Goal: Entertainment & Leisure: Consume media (video, audio)

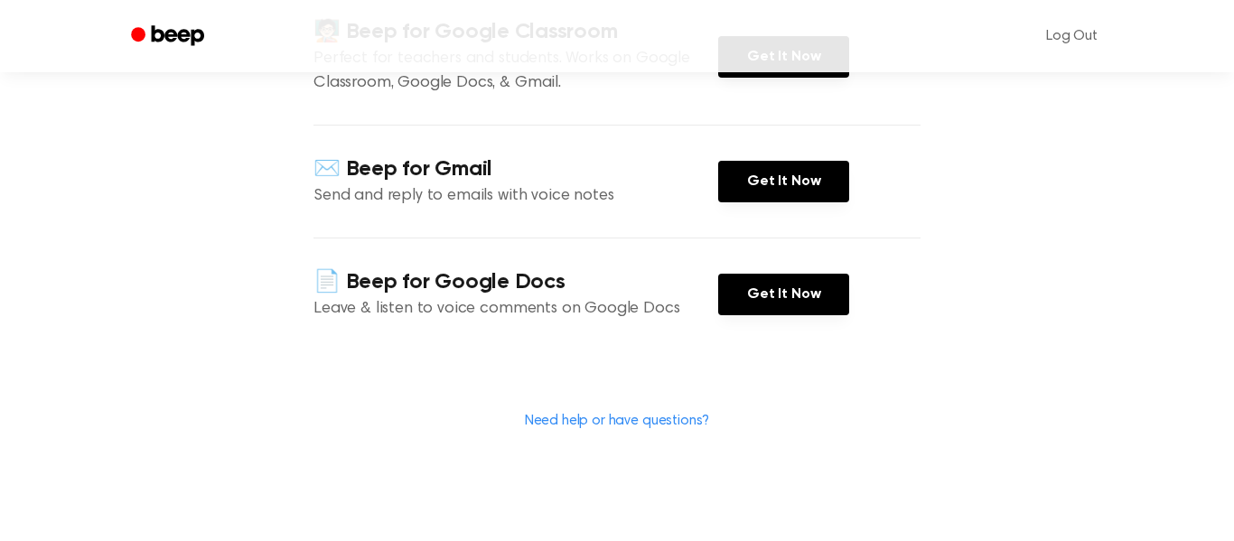
scroll to position [298, 0]
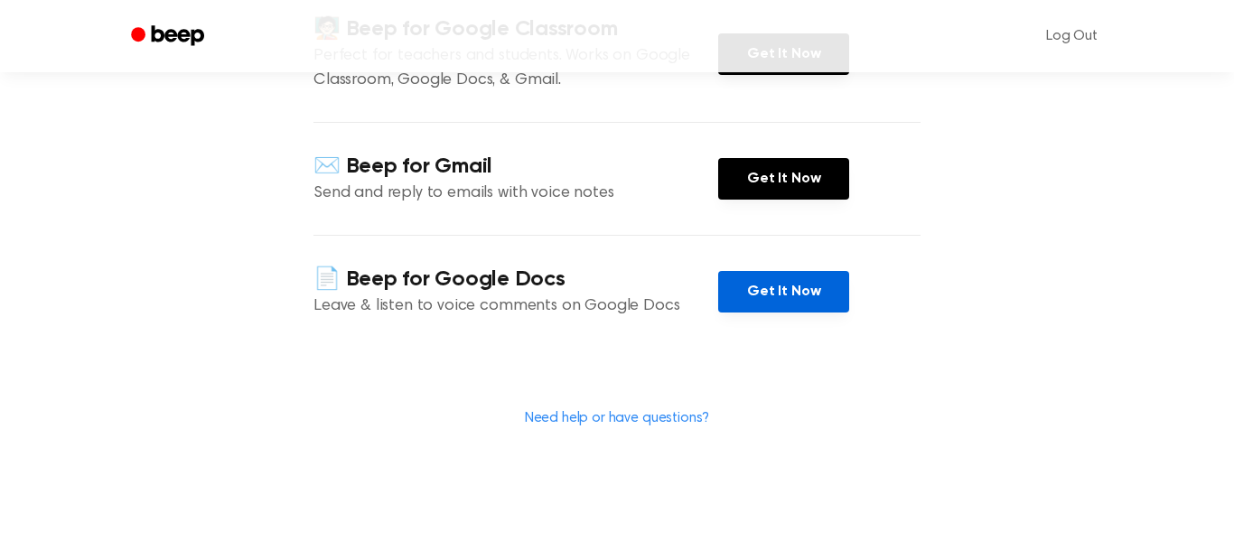
click at [775, 294] on link "Get It Now" at bounding box center [783, 292] width 131 height 42
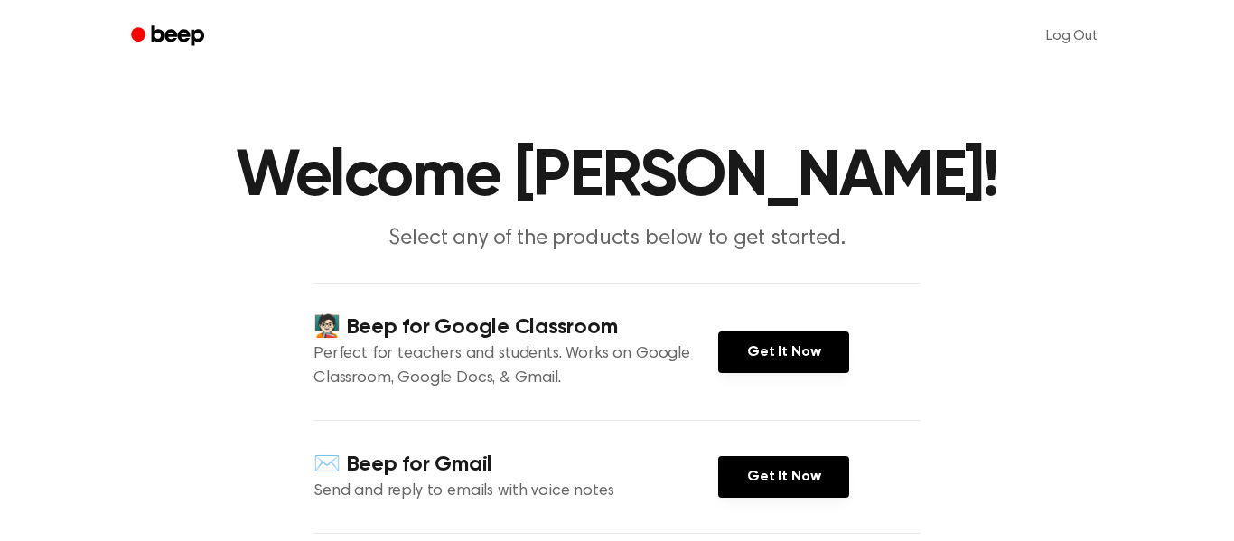
click at [139, 41] on circle "Beep" at bounding box center [138, 34] width 14 height 14
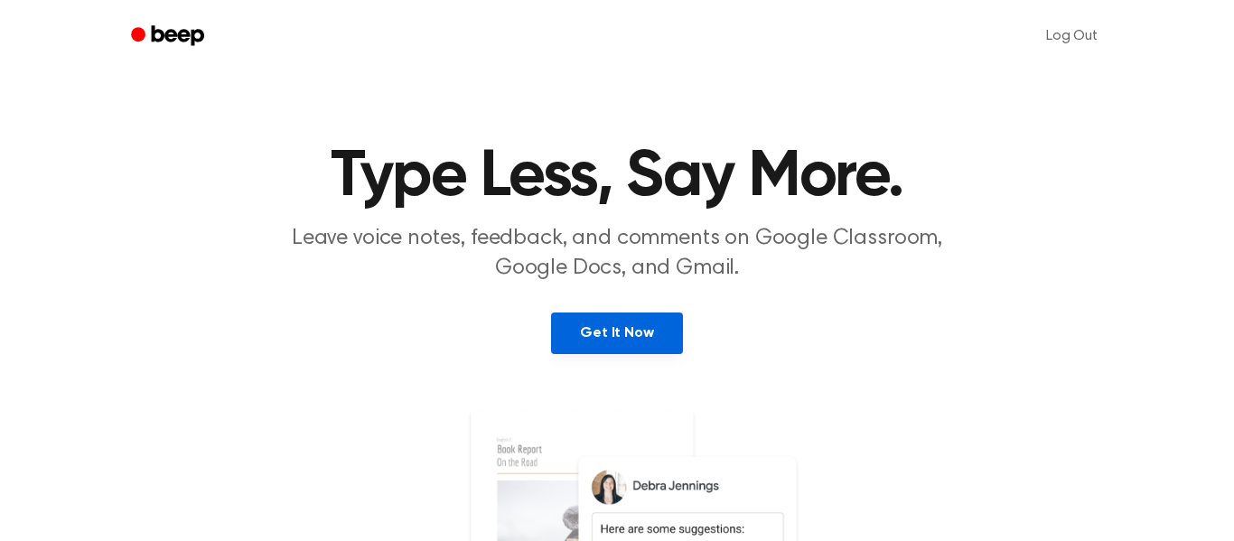
click at [621, 327] on link "Get It Now" at bounding box center [616, 334] width 131 height 42
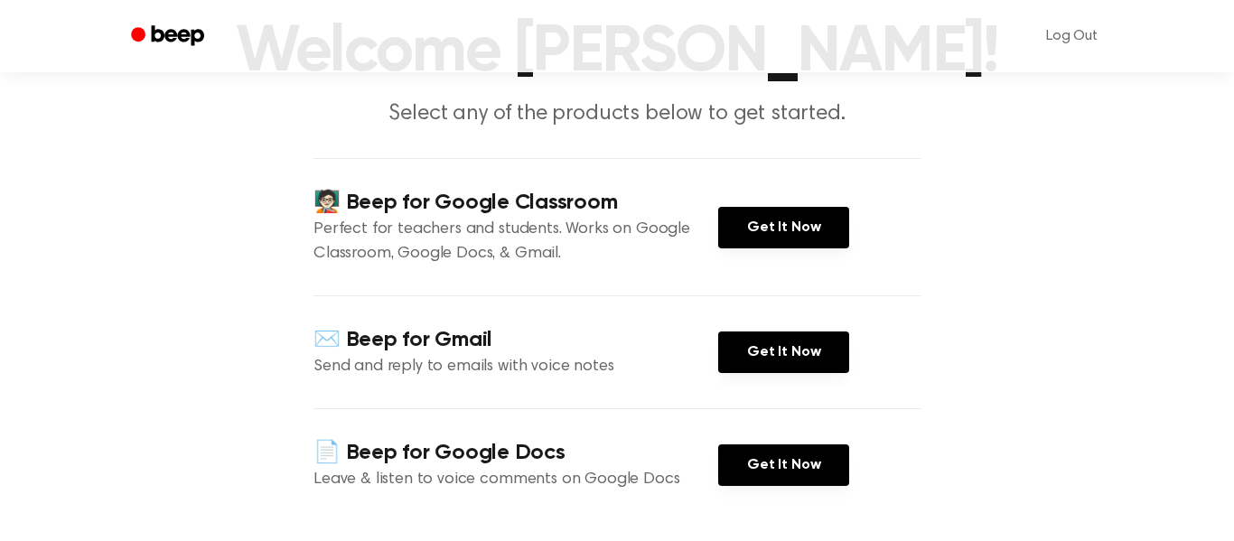
scroll to position [133, 0]
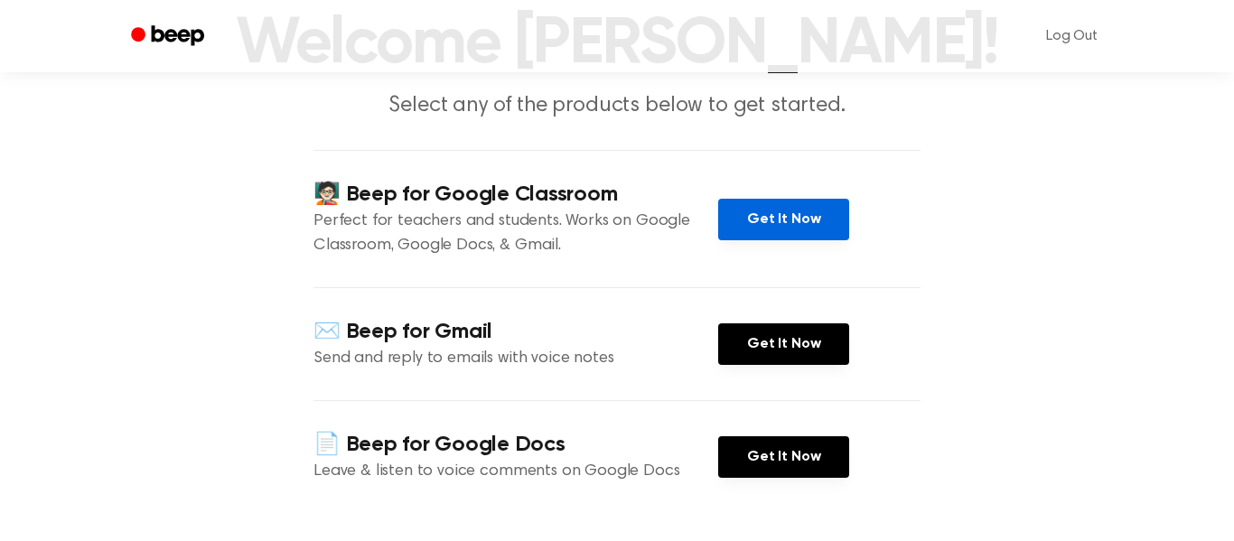
click at [735, 226] on link "Get It Now" at bounding box center [783, 220] width 131 height 42
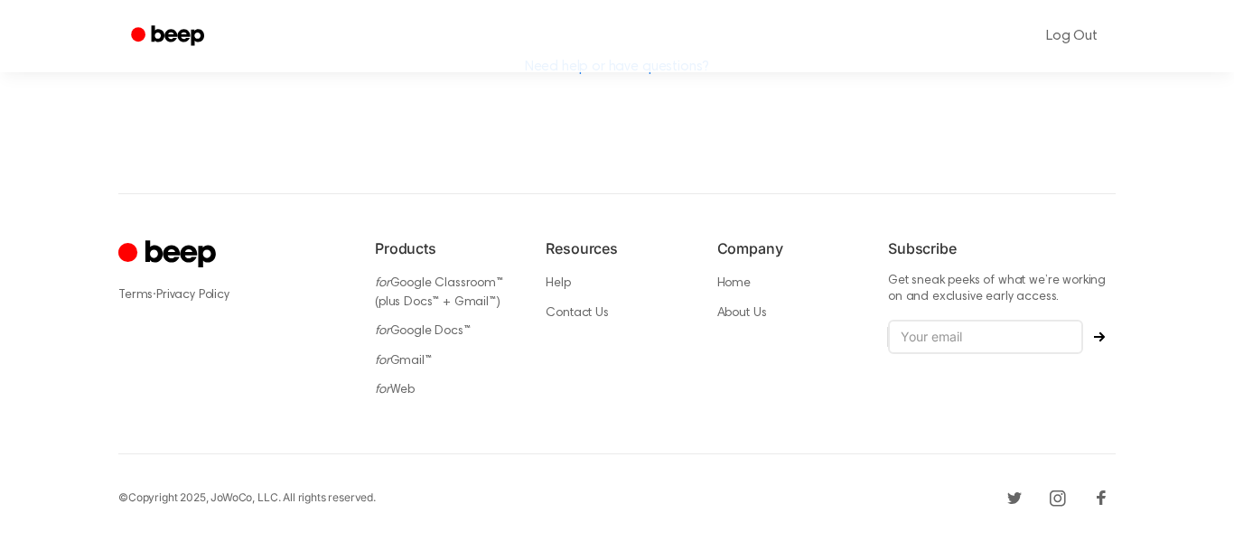
scroll to position [0, 0]
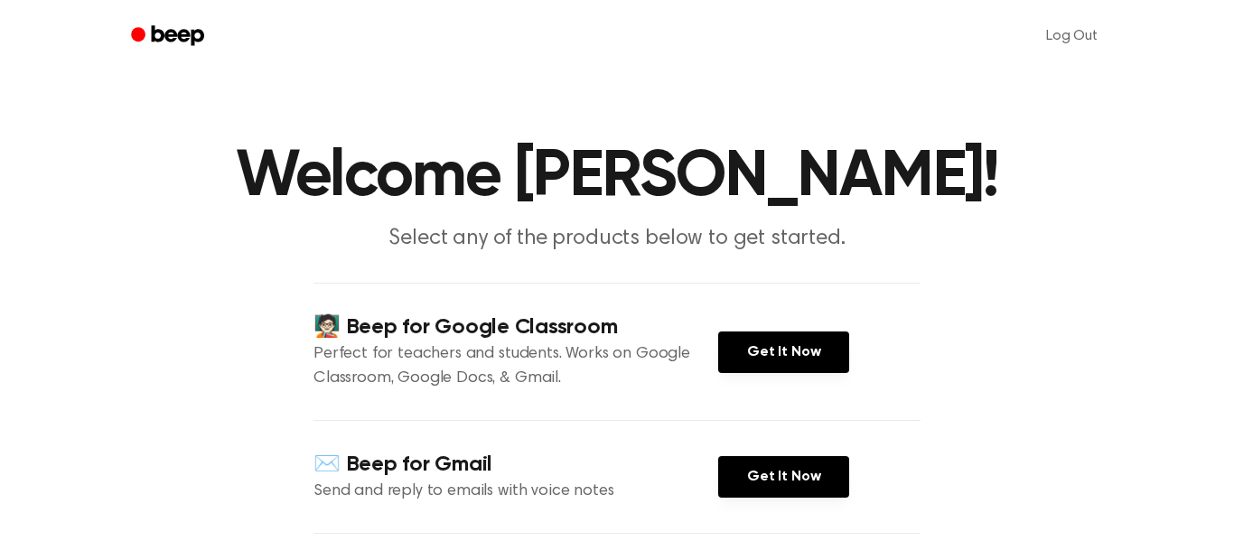
click at [198, 36] on icon "Beep" at bounding box center [169, 36] width 77 height 26
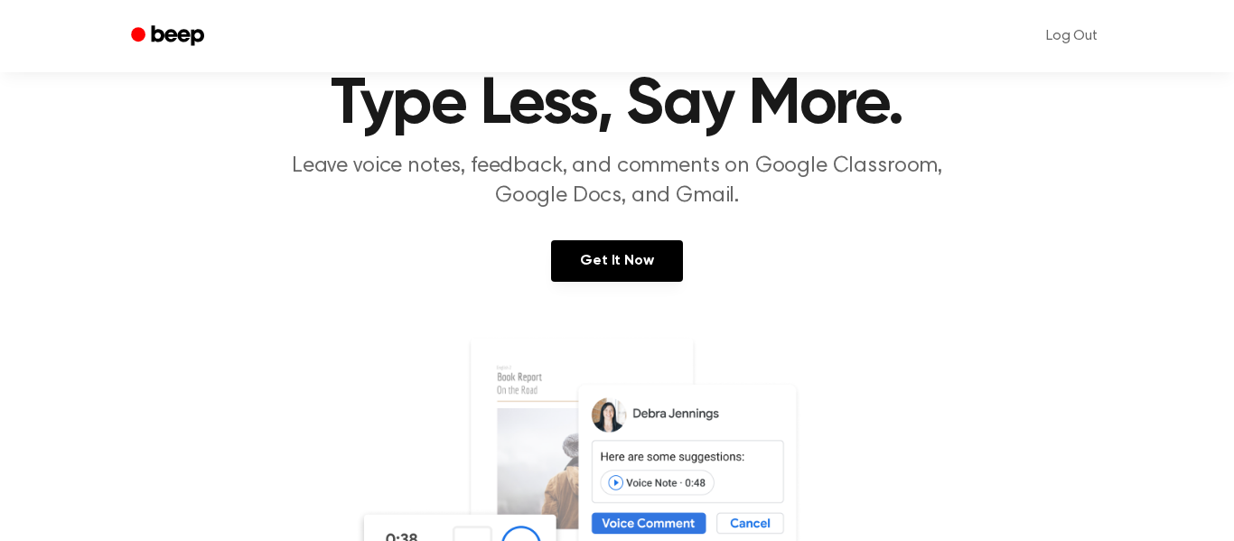
scroll to position [70, 0]
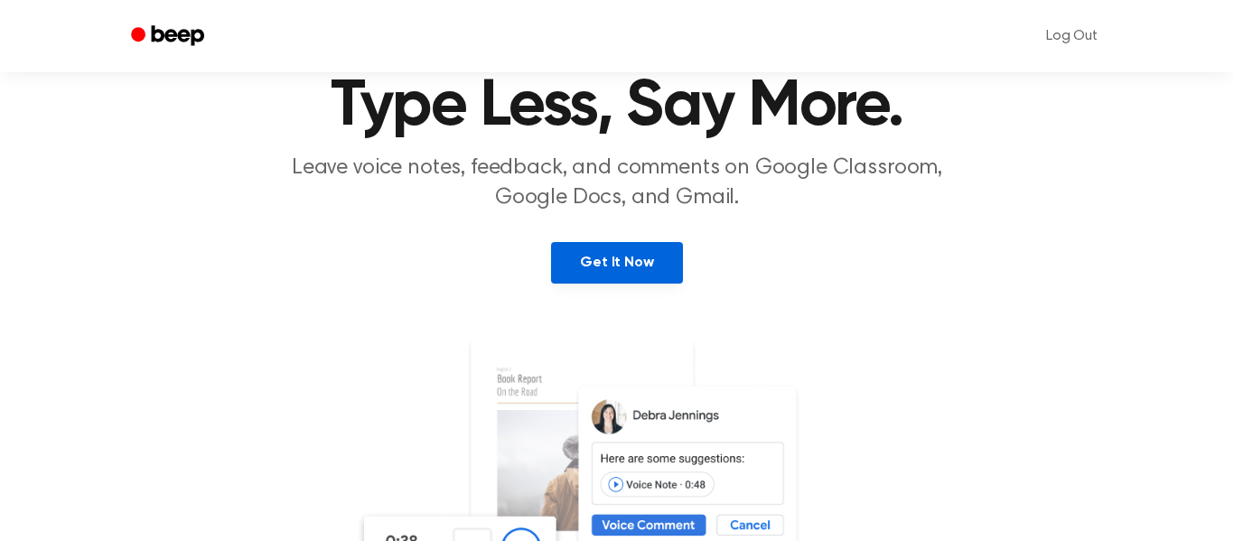
click at [641, 277] on link "Get It Now" at bounding box center [616, 263] width 131 height 42
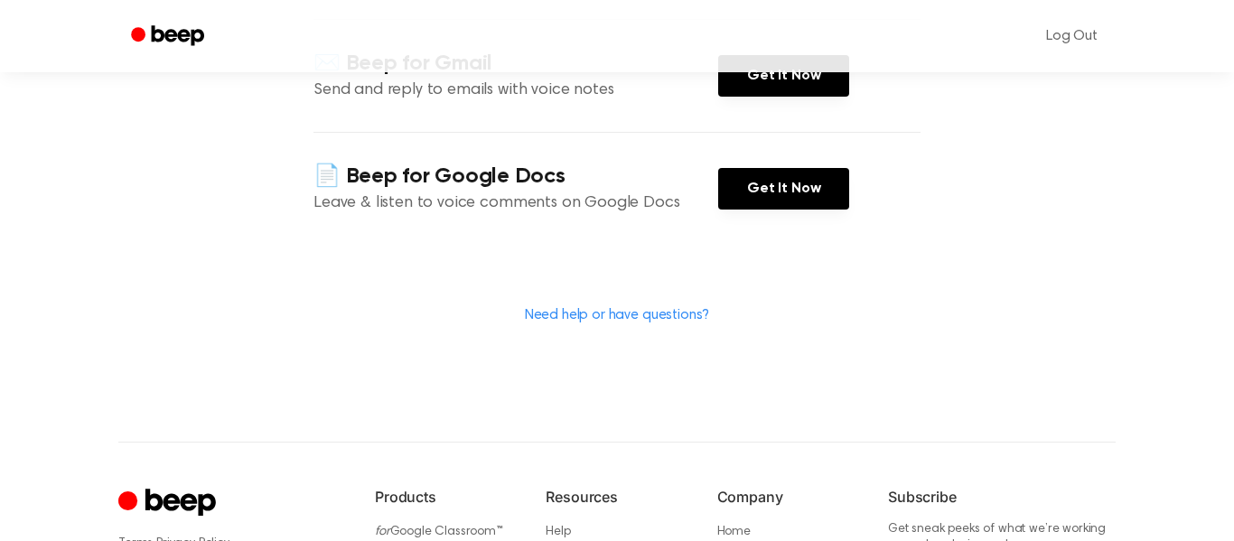
scroll to position [402, 0]
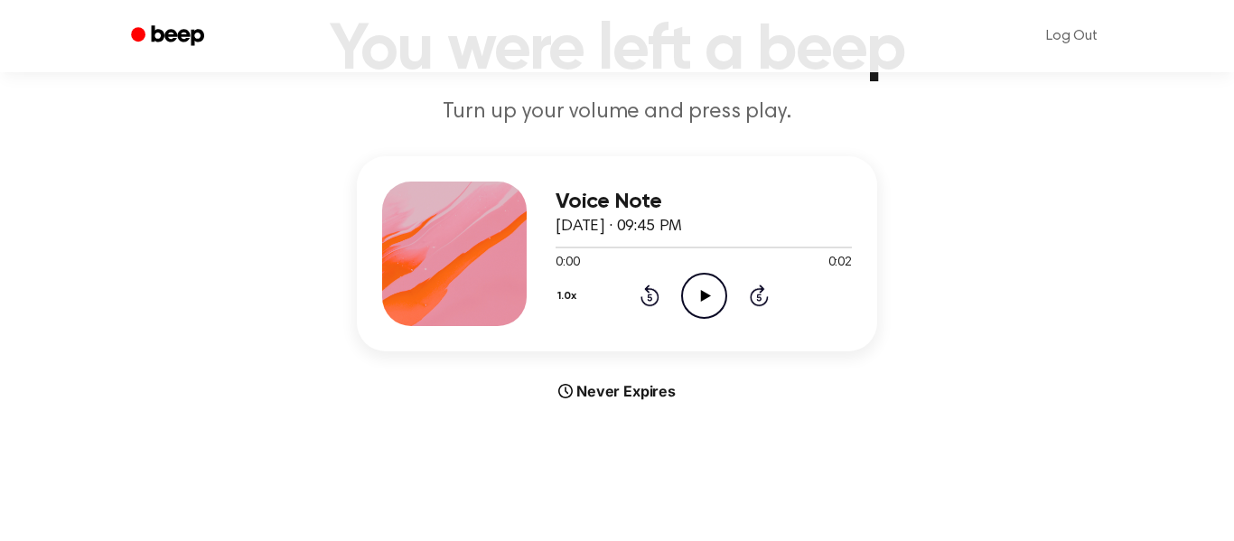
scroll to position [205, 0]
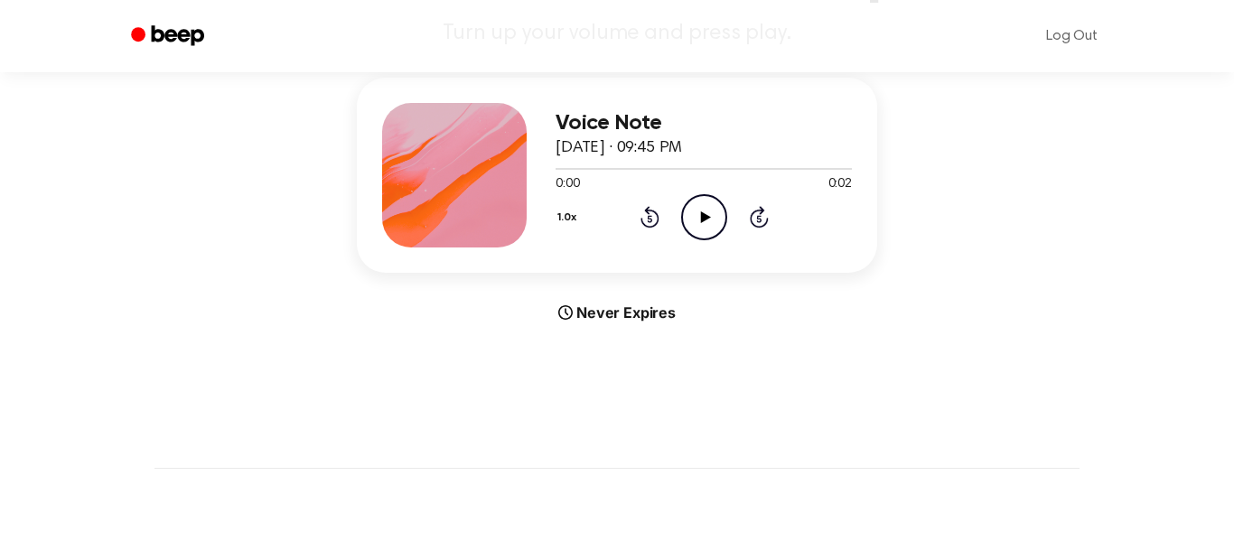
click at [712, 215] on icon "Play Audio" at bounding box center [704, 217] width 46 height 46
click at [712, 215] on icon "Pause Audio" at bounding box center [704, 217] width 46 height 46
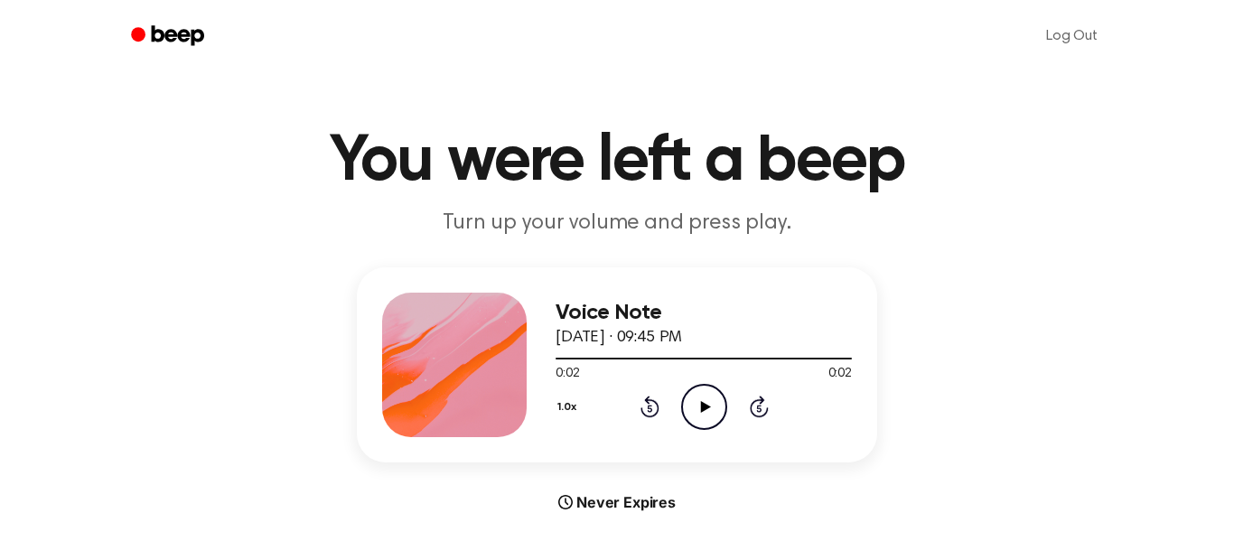
scroll to position [0, 0]
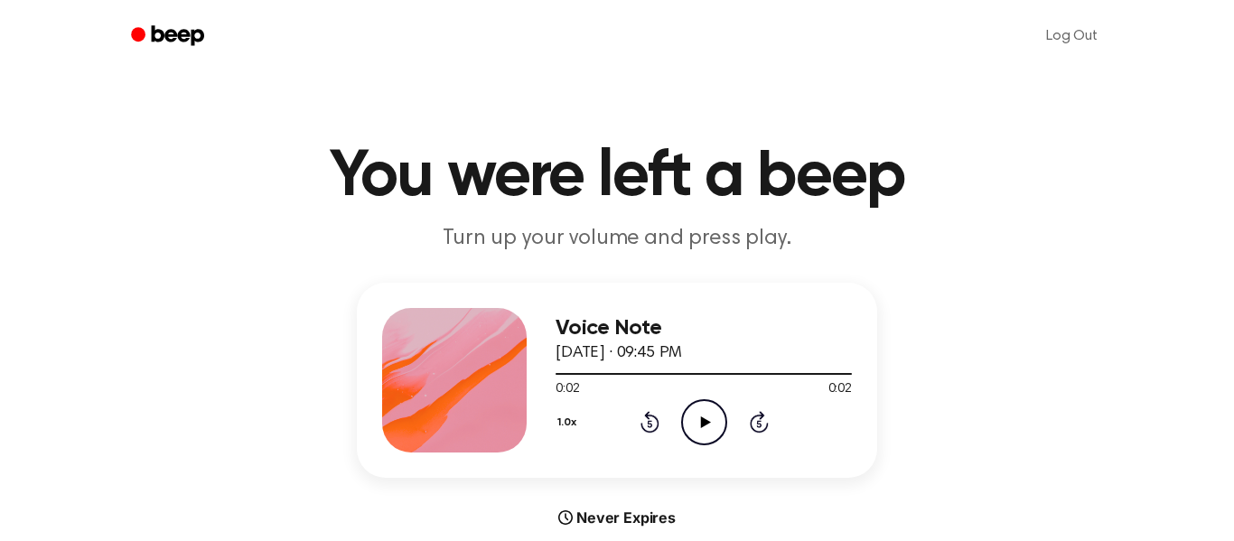
click at [706, 427] on icon "Play Audio" at bounding box center [704, 422] width 46 height 46
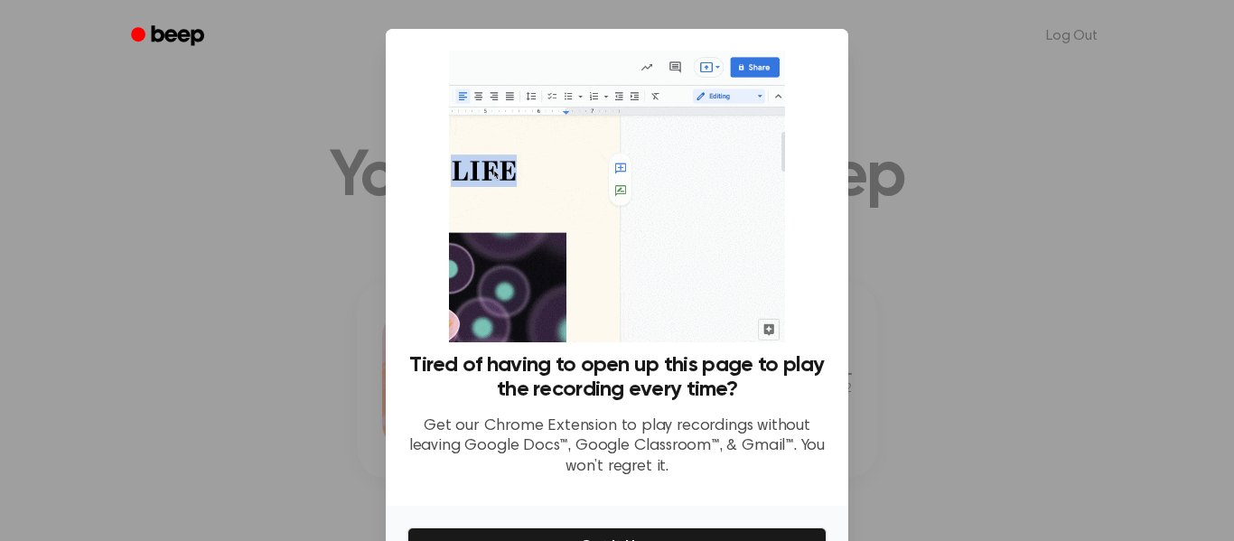
click at [844, 240] on div "Tired of having to open up this page to play the recording every time? Get our …" at bounding box center [617, 267] width 463 height 477
click at [933, 248] on div at bounding box center [617, 270] width 1234 height 541
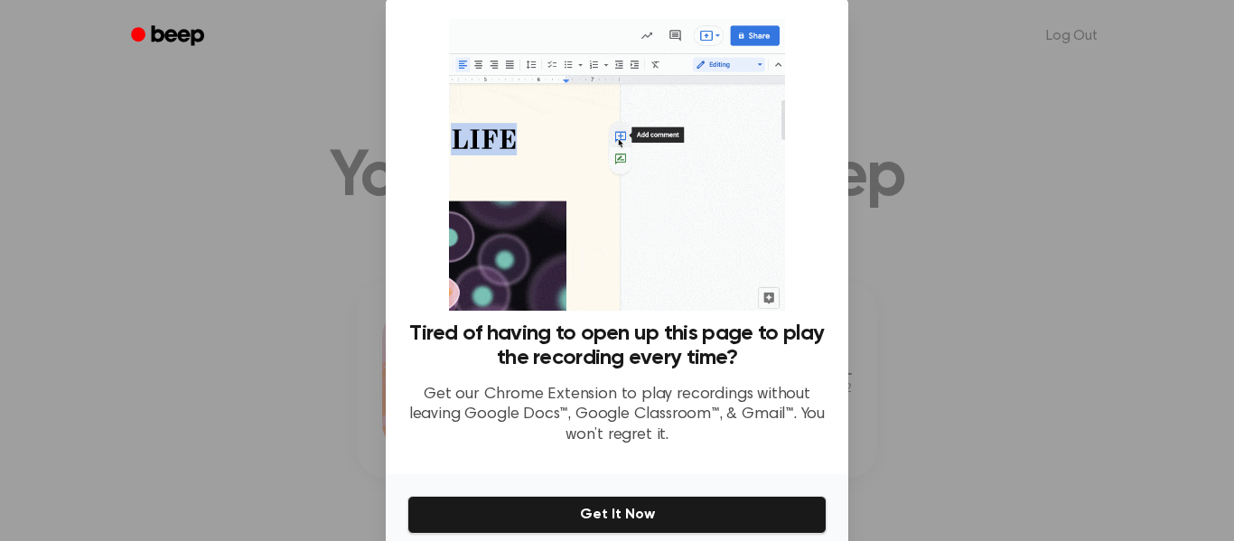
scroll to position [111, 0]
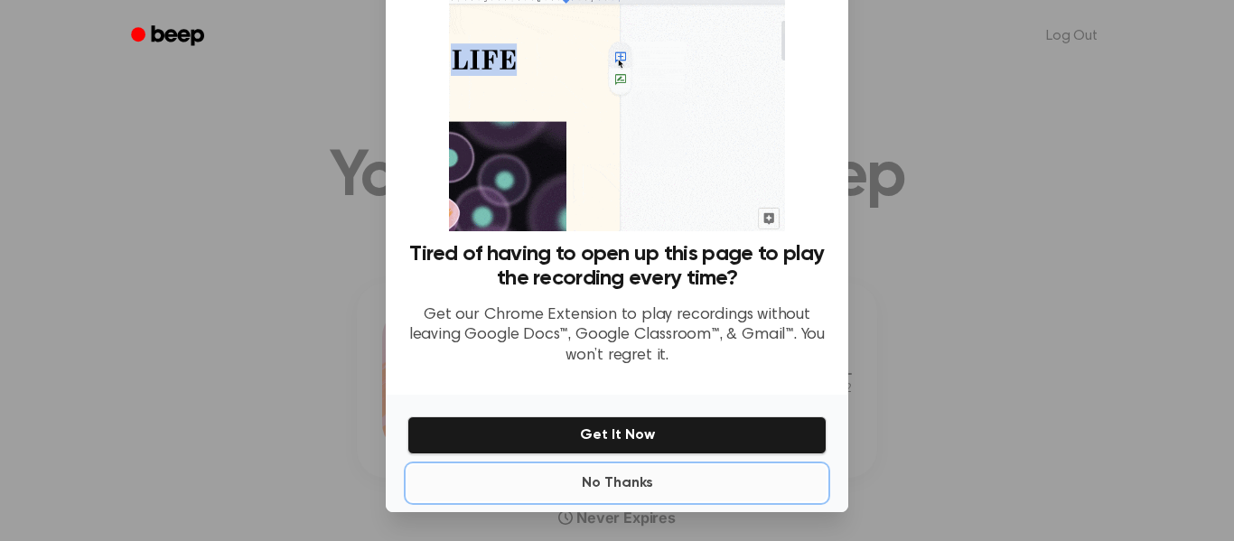
click at [698, 469] on button "No Thanks" at bounding box center [617, 483] width 419 height 36
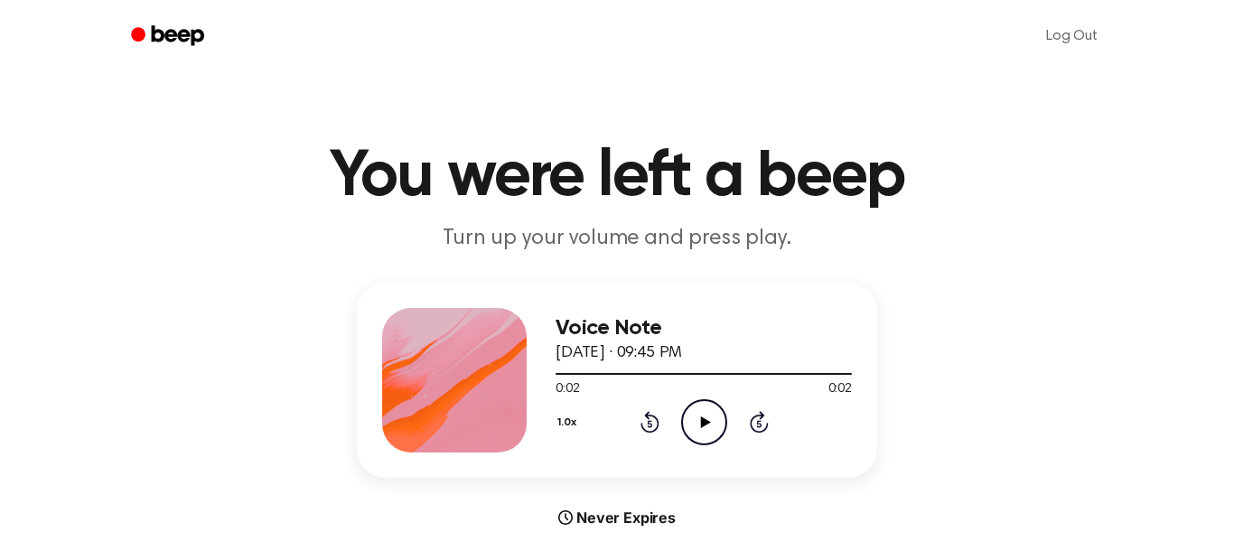
click at [698, 408] on icon "Play Audio" at bounding box center [704, 422] width 46 height 46
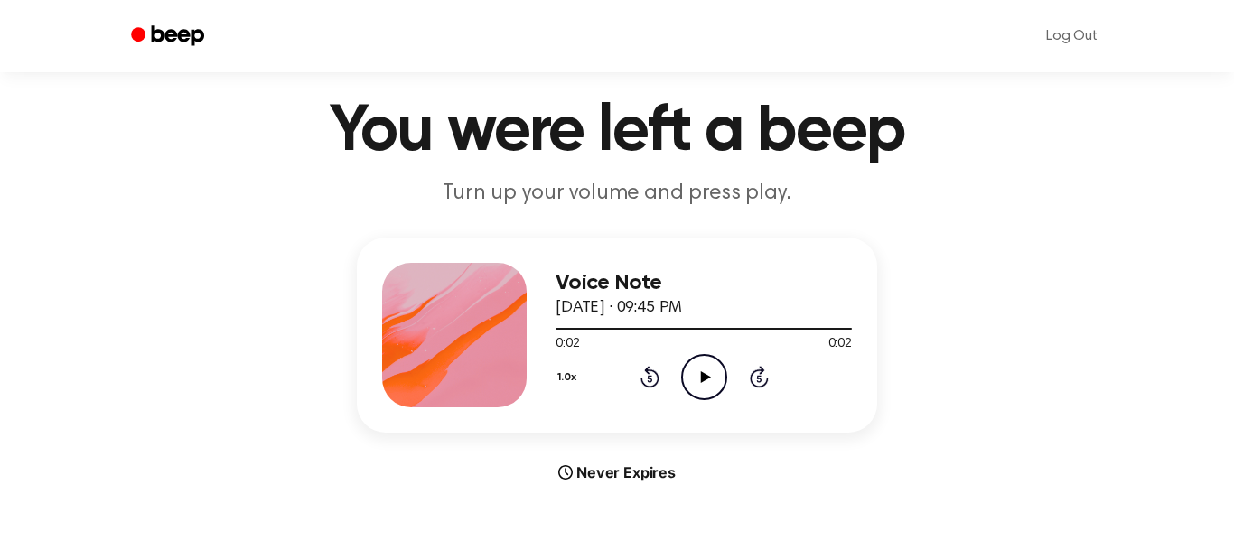
scroll to position [0, 0]
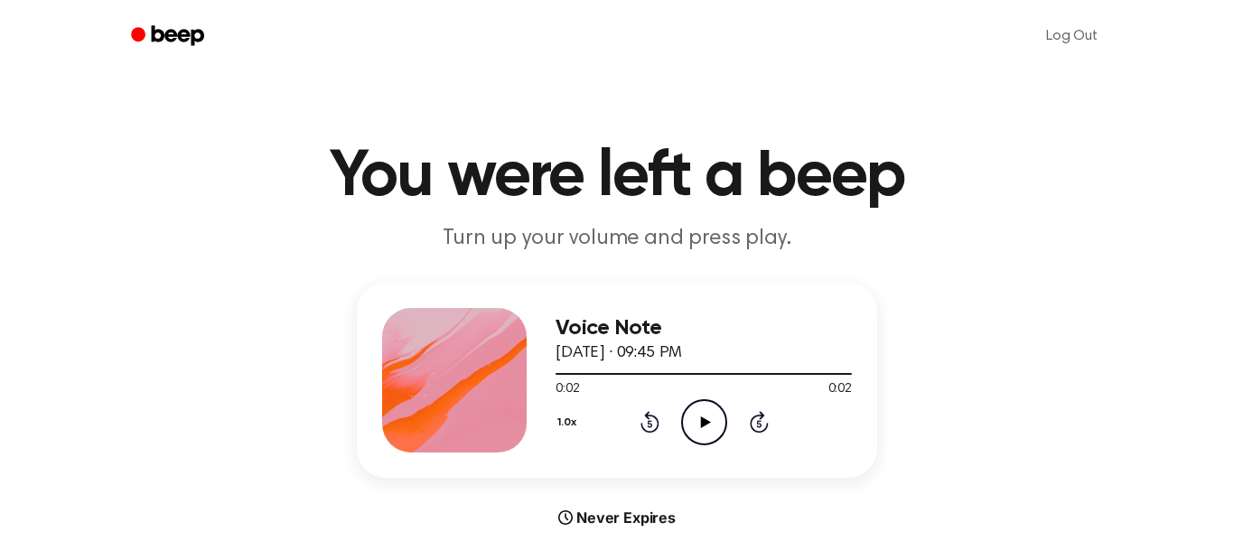
click at [614, 512] on div "Never Expires" at bounding box center [617, 518] width 520 height 22
click at [521, 204] on h1 "You were left a beep" at bounding box center [617, 177] width 925 height 65
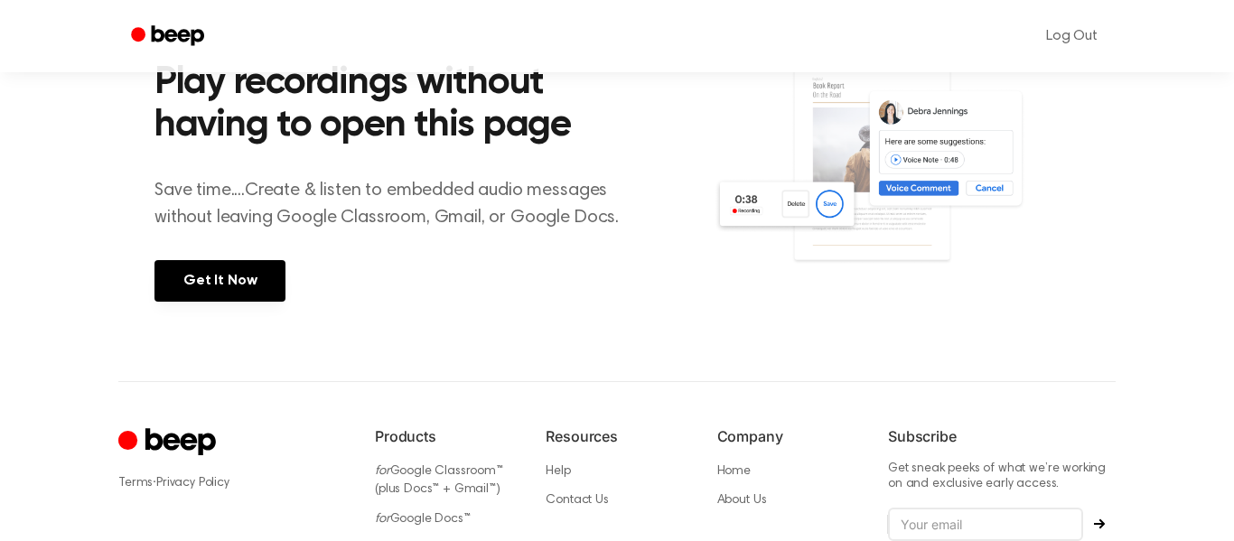
scroll to position [886, 0]
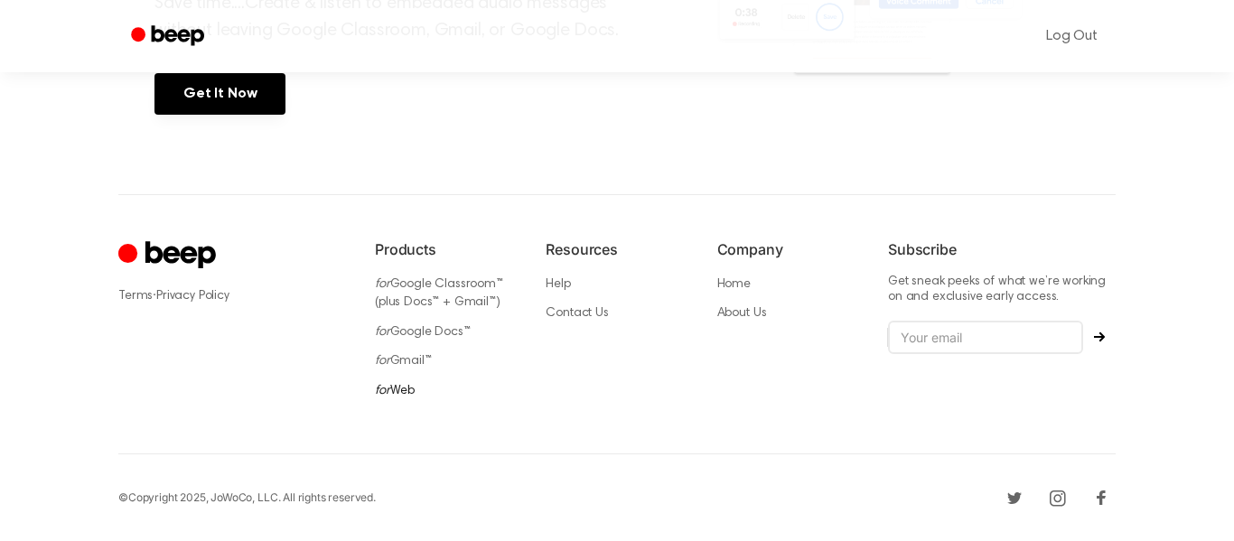
click at [378, 387] on icon "for" at bounding box center [382, 391] width 15 height 13
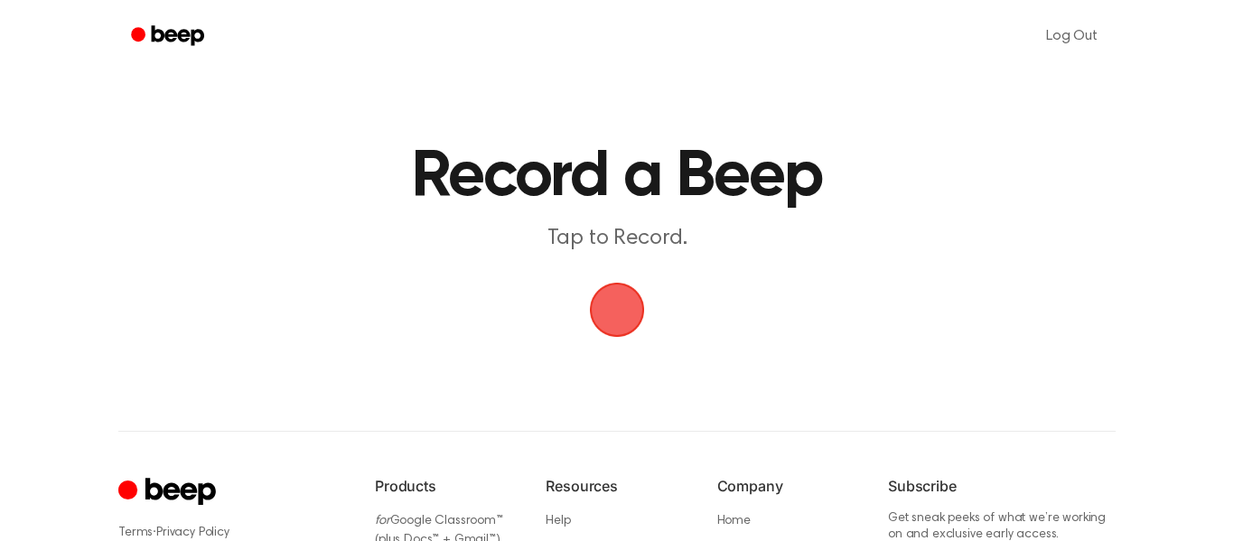
click at [612, 301] on span "button" at bounding box center [617, 310] width 51 height 51
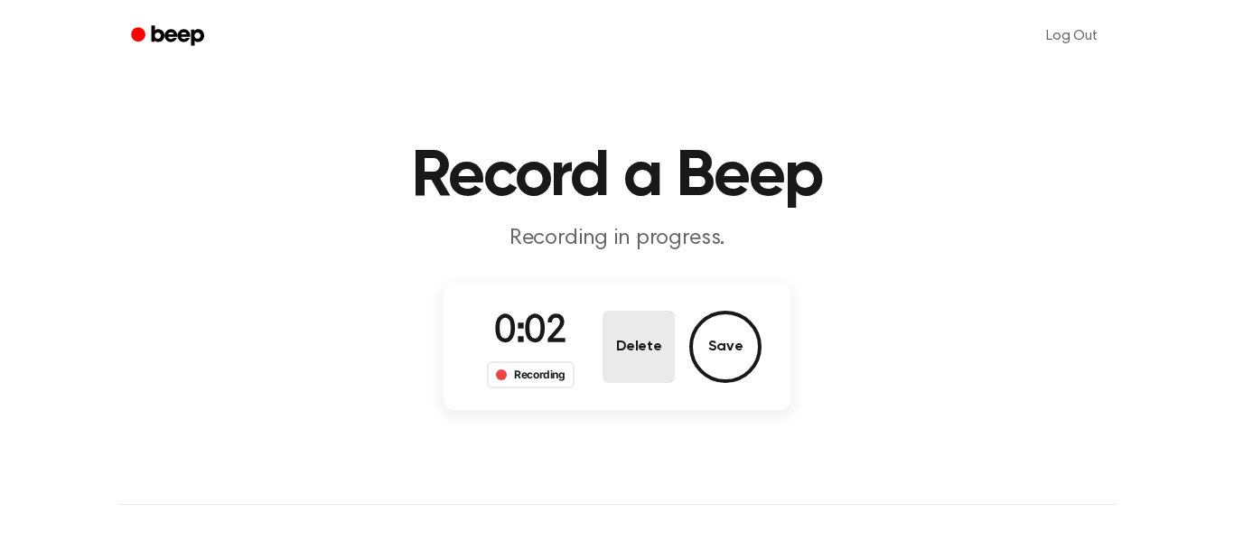
click at [668, 365] on button "Delete" at bounding box center [639, 347] width 72 height 72
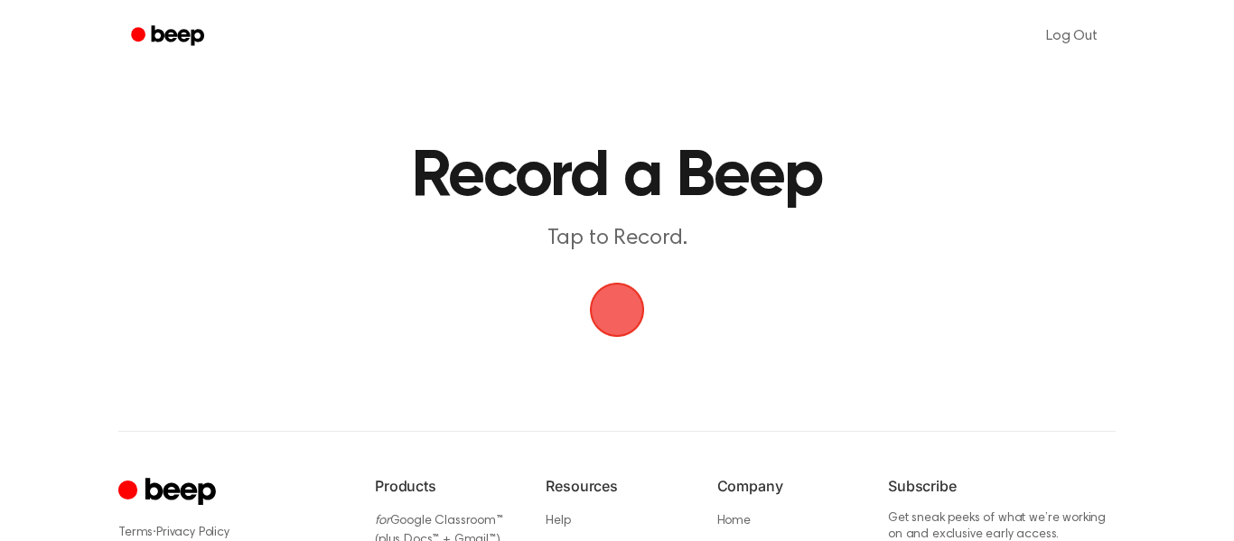
click at [642, 299] on span "button" at bounding box center [617, 310] width 51 height 51
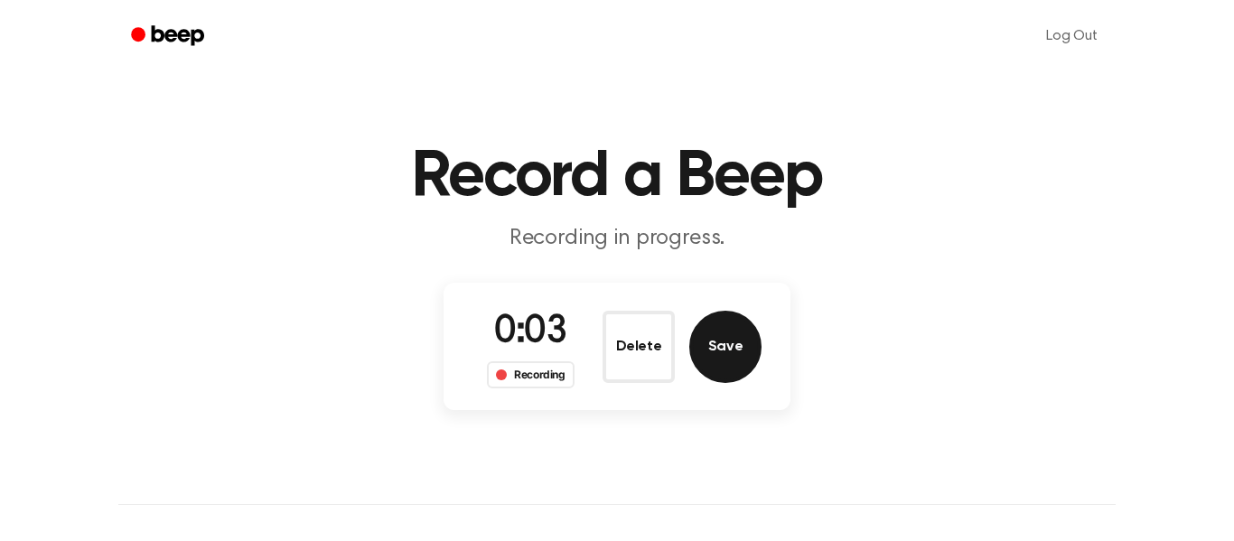
click at [714, 348] on button "Save" at bounding box center [725, 347] width 72 height 72
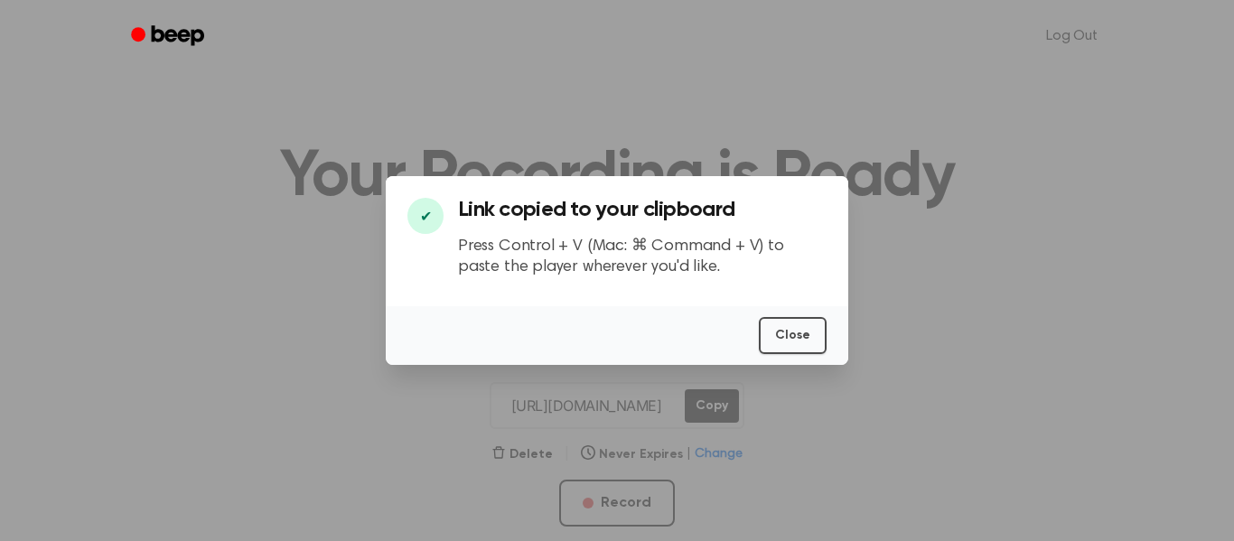
scroll to position [0, 3]
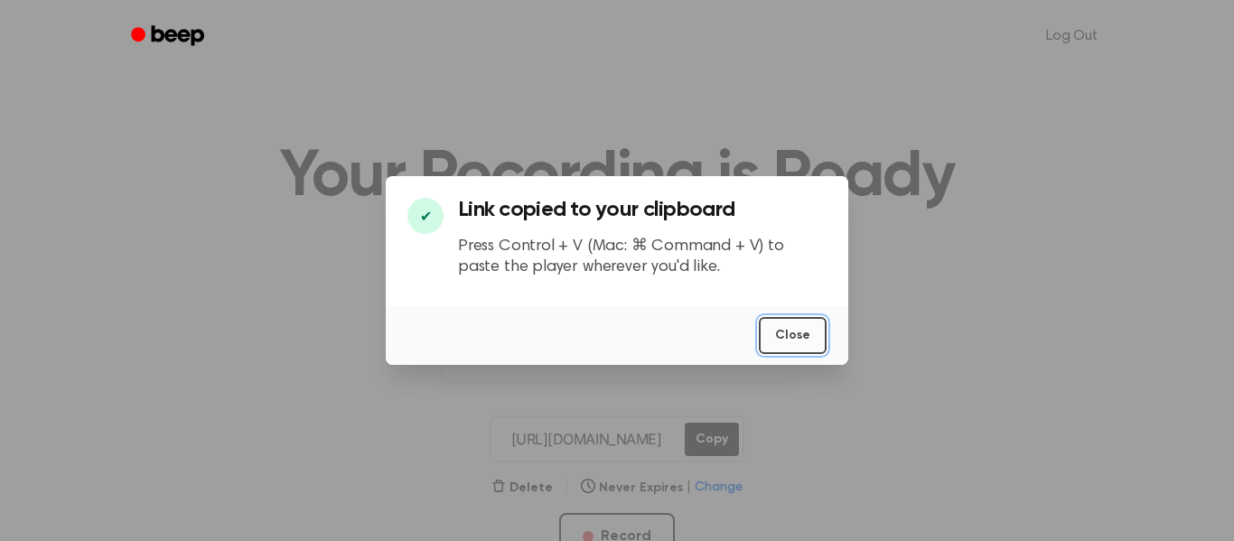
click at [820, 317] on button "Close" at bounding box center [793, 335] width 68 height 37
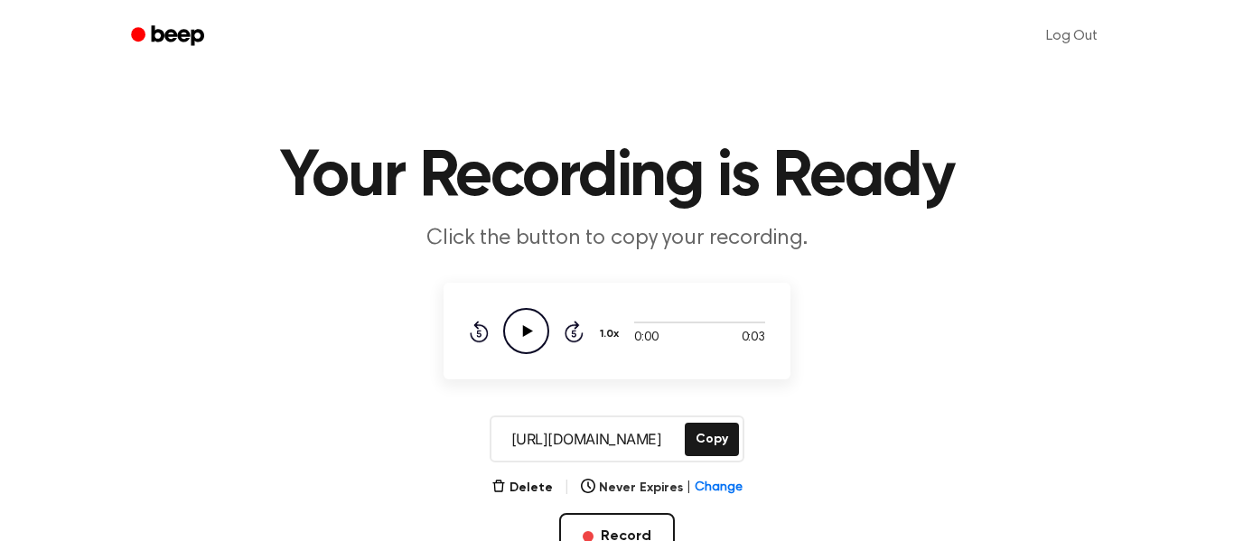
click at [511, 323] on icon "Play Audio" at bounding box center [526, 331] width 46 height 46
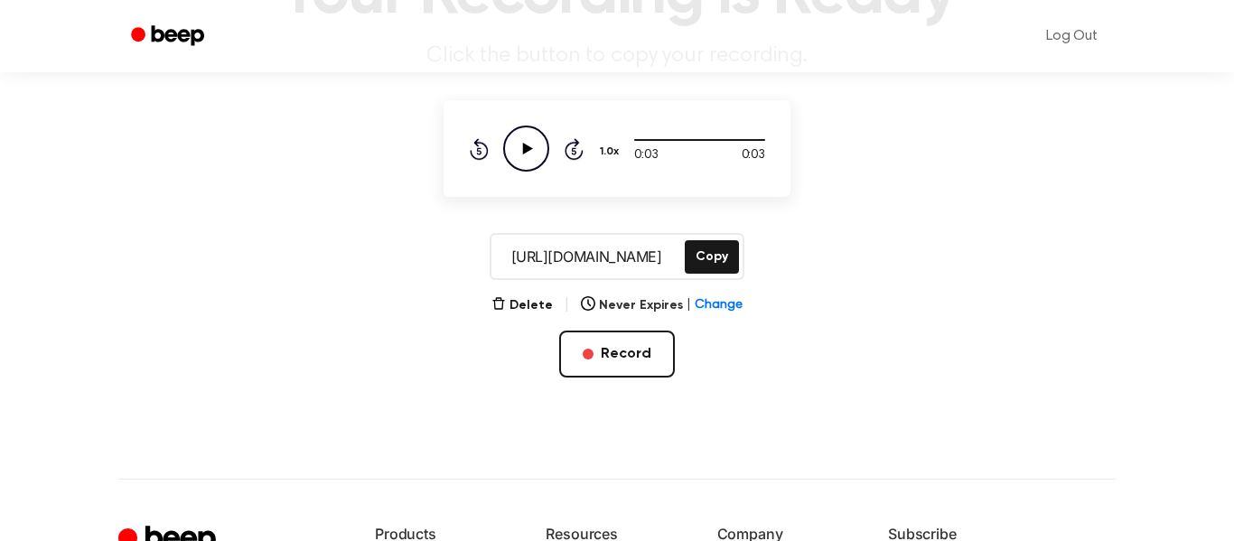
scroll to position [180, 0]
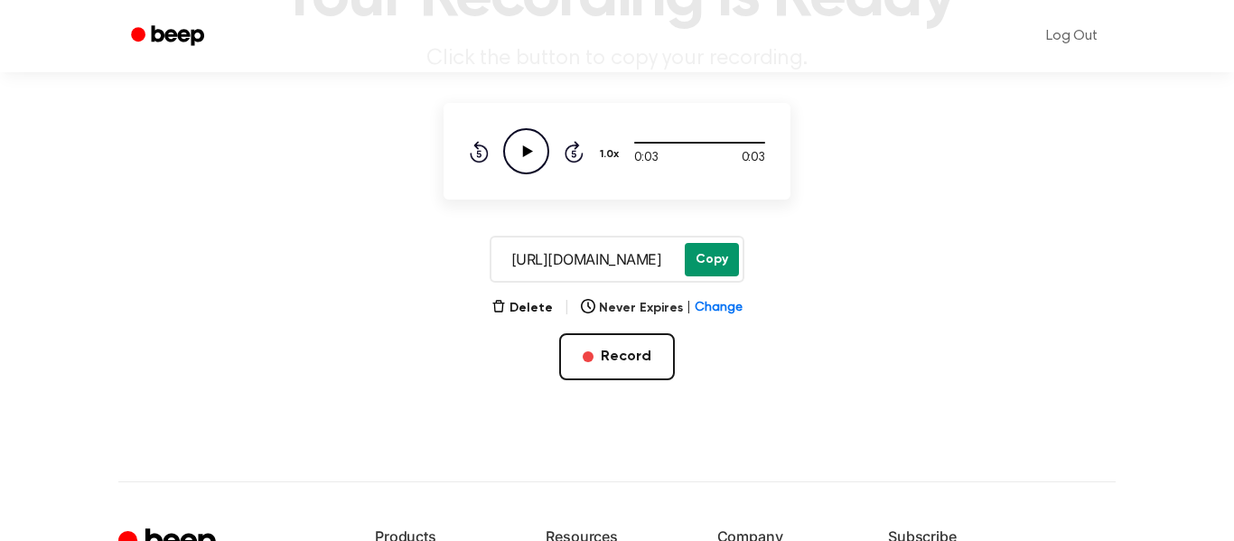
click at [703, 273] on button "Copy" at bounding box center [712, 259] width 54 height 33
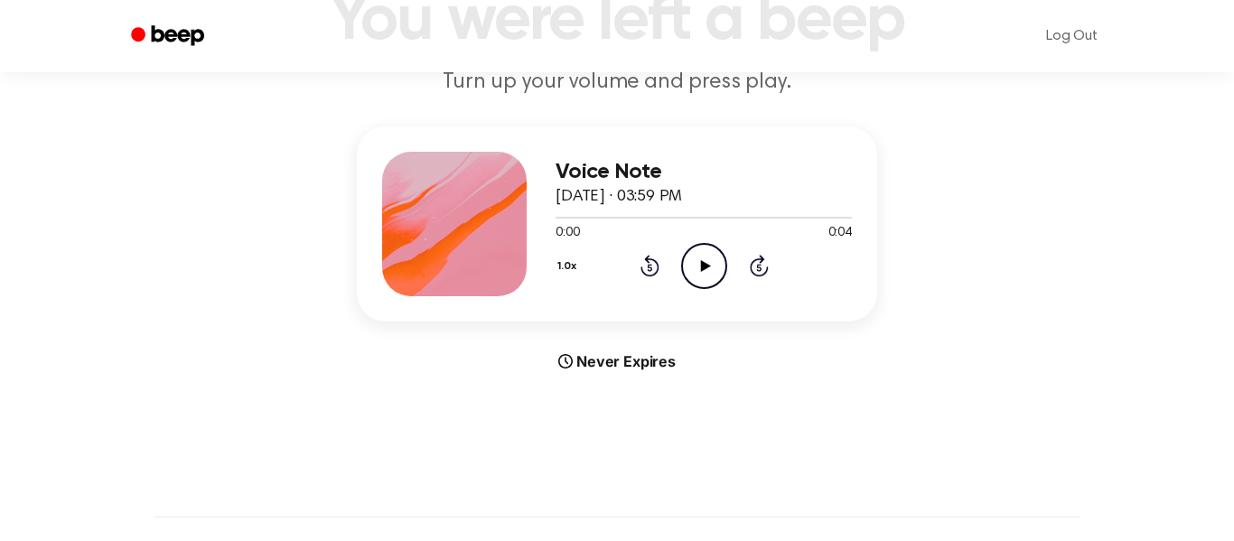
scroll to position [181, 0]
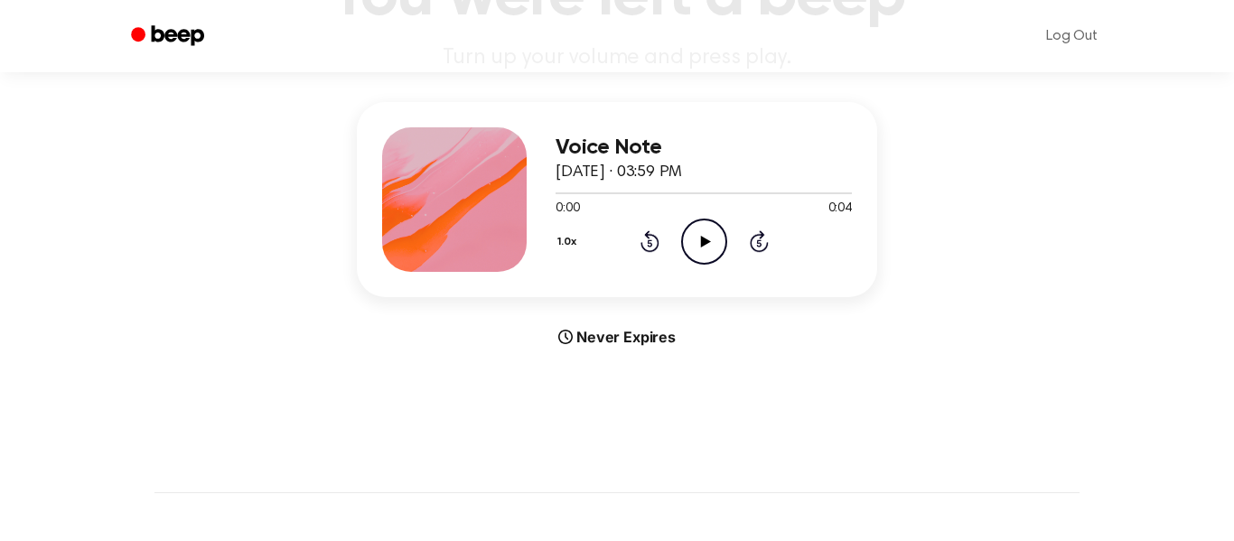
click at [685, 239] on icon "Play Audio" at bounding box center [704, 242] width 46 height 46
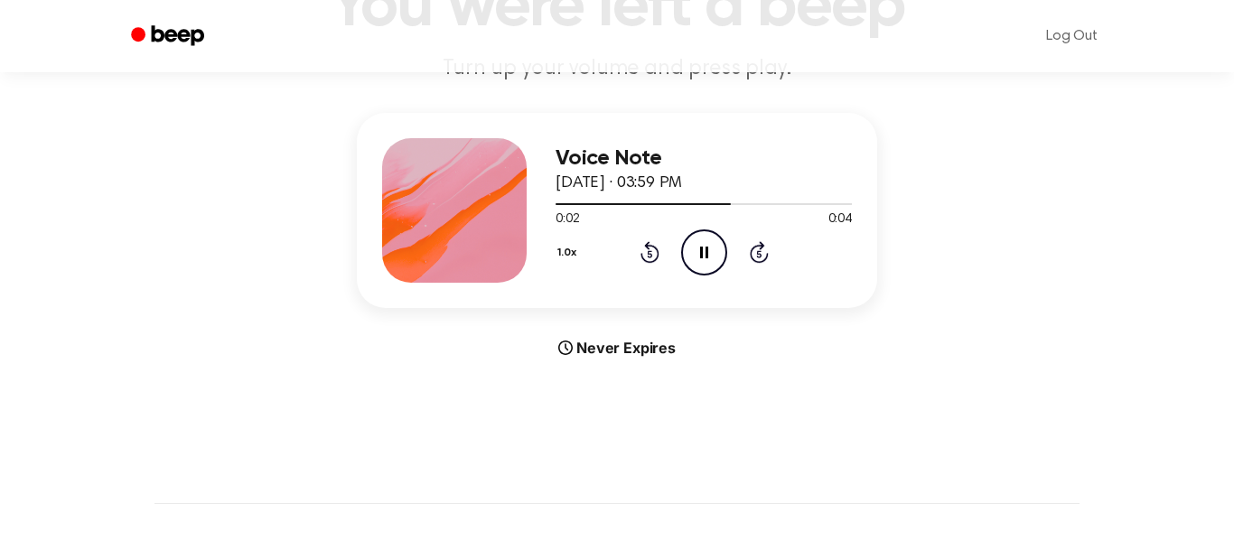
scroll to position [168, 0]
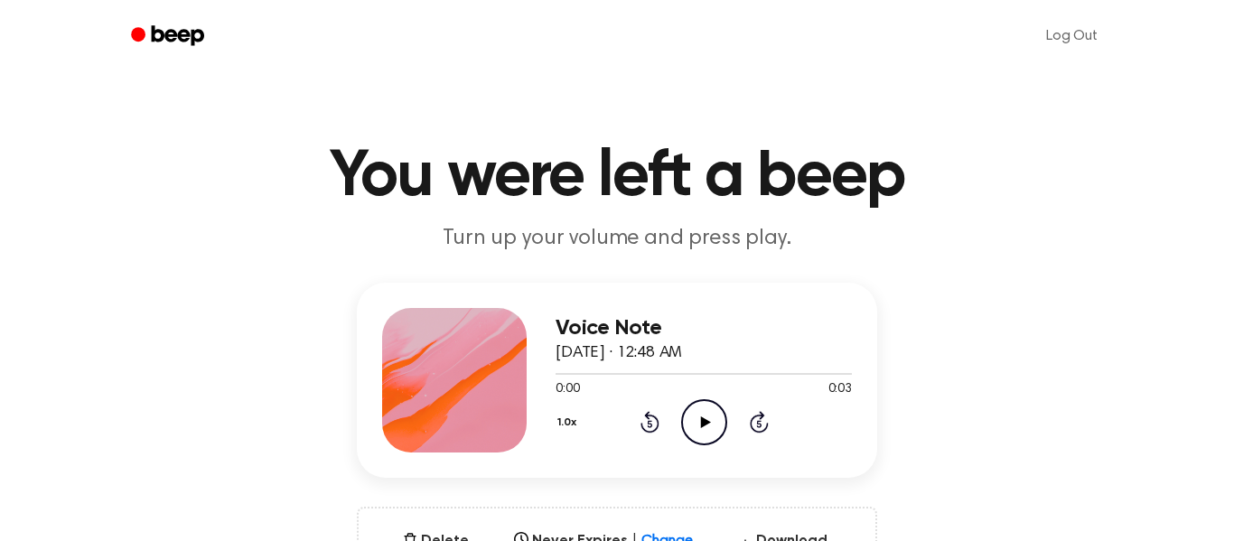
click at [693, 412] on icon "Play Audio" at bounding box center [704, 422] width 46 height 46
click at [649, 324] on h3 "Voice Note" at bounding box center [704, 328] width 296 height 24
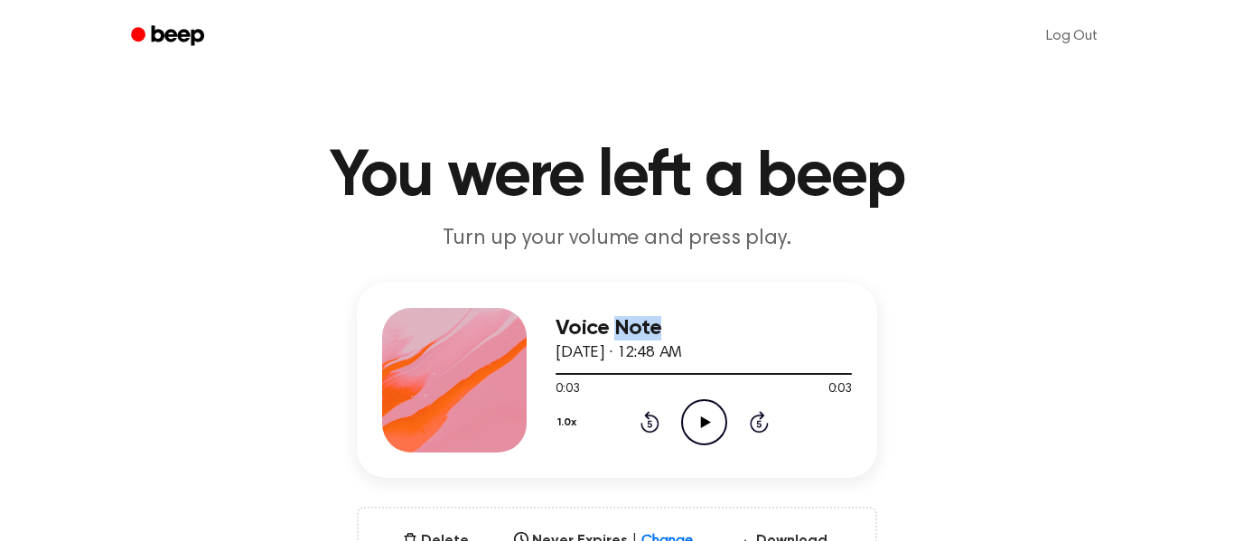
click at [649, 324] on h3 "Voice Note" at bounding box center [704, 328] width 296 height 24
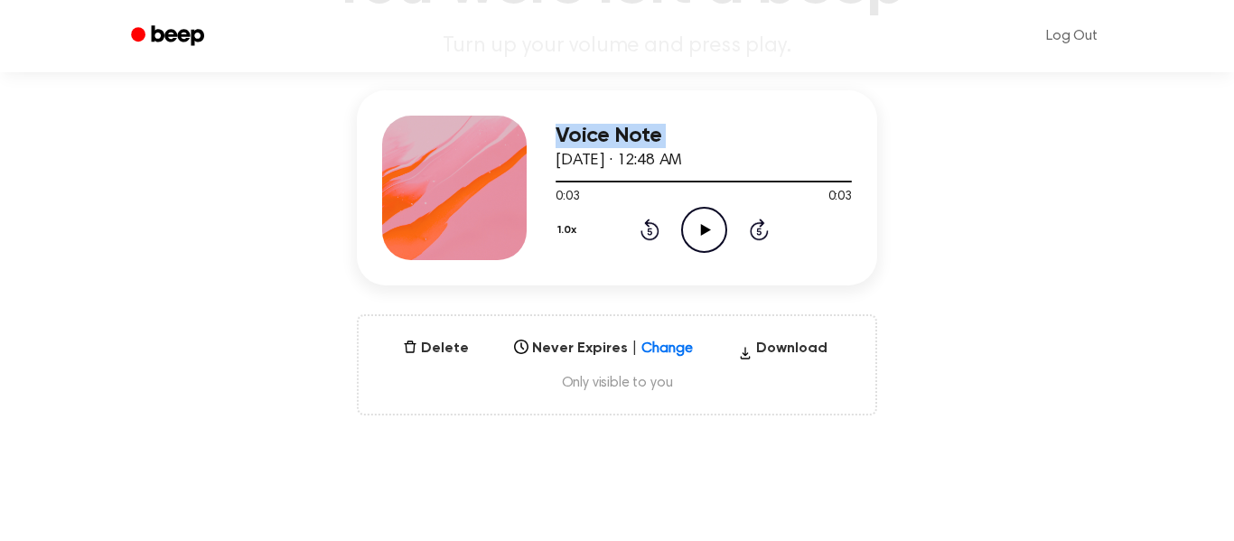
scroll to position [186, 0]
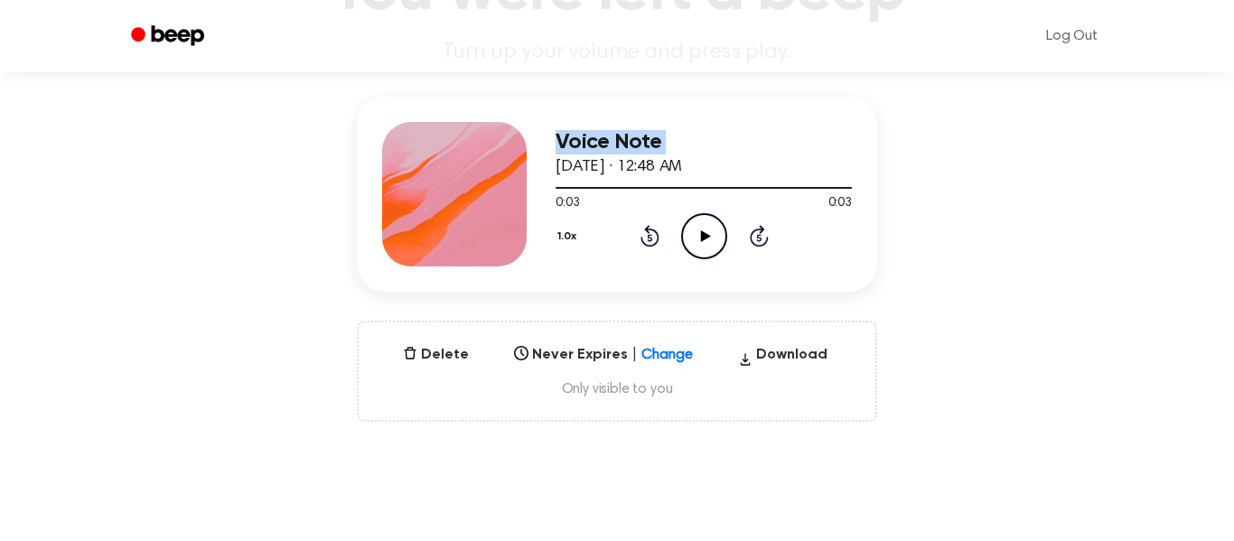
click at [575, 244] on button "1.0x" at bounding box center [570, 236] width 28 height 31
click at [594, 298] on li "0.8x" at bounding box center [591, 311] width 70 height 33
click at [715, 227] on icon "Play Audio" at bounding box center [704, 236] width 46 height 46
click at [556, 236] on button "0.8x" at bounding box center [572, 236] width 32 height 31
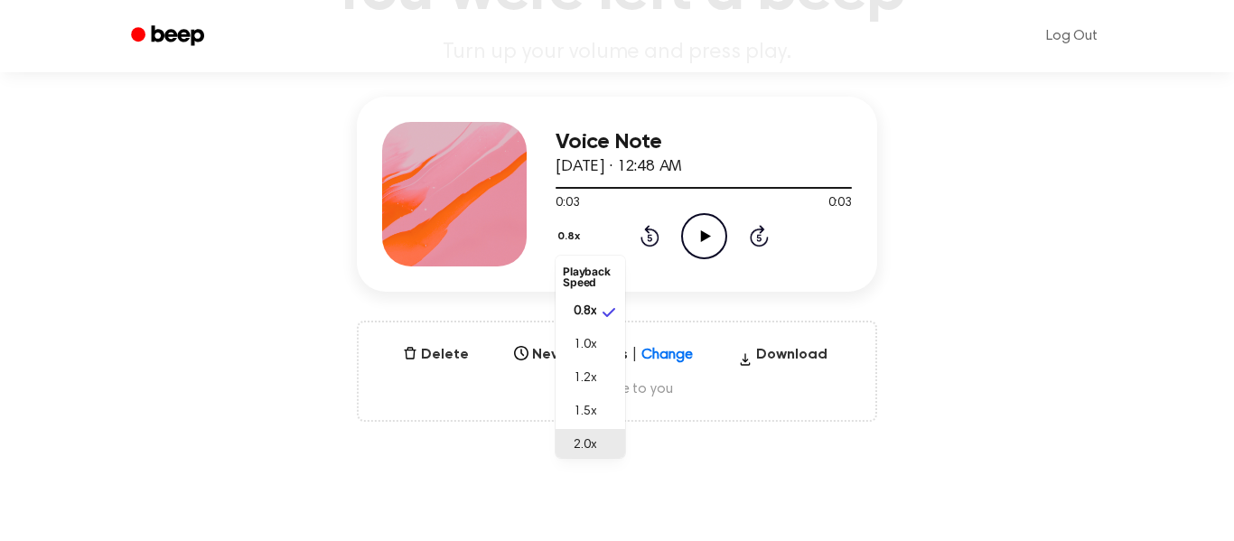
click at [589, 439] on span "2.0x" at bounding box center [585, 445] width 23 height 19
click at [703, 242] on icon "Play Audio" at bounding box center [704, 236] width 46 height 46
click at [573, 233] on button "2.0x" at bounding box center [571, 236] width 31 height 31
click at [596, 338] on span "1.0x" at bounding box center [585, 341] width 23 height 19
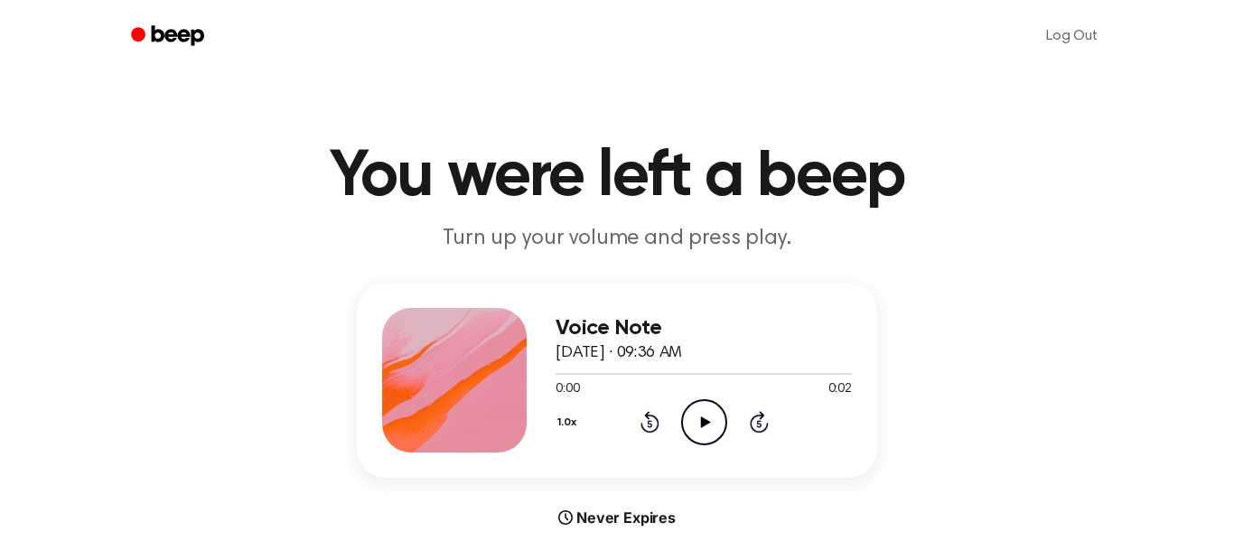
click at [713, 417] on icon "Play Audio" at bounding box center [704, 422] width 46 height 46
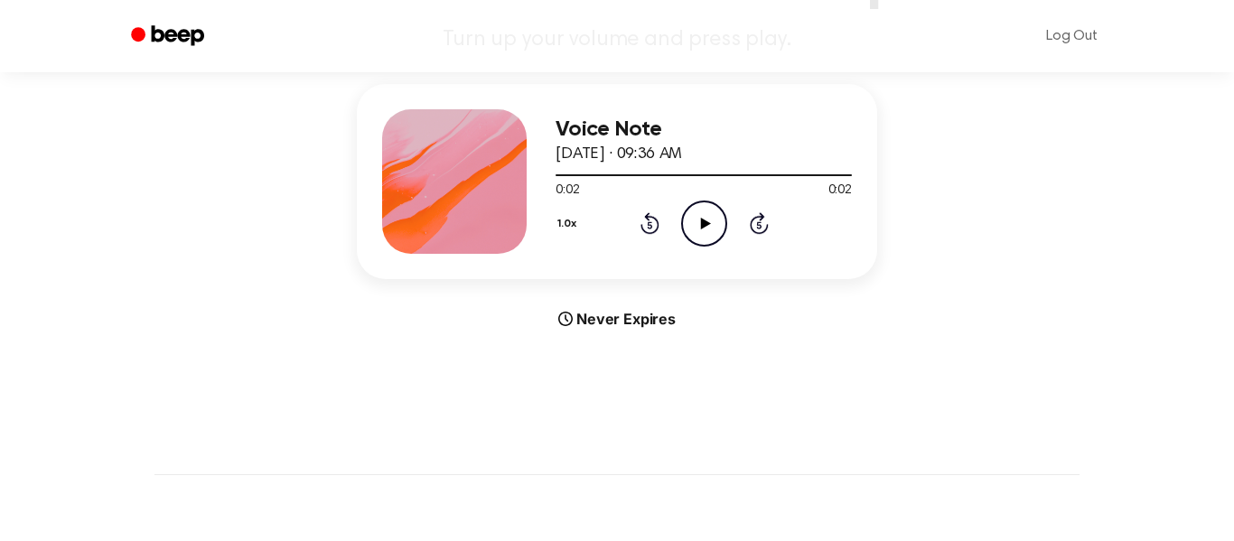
scroll to position [194, 0]
